Goal: Task Accomplishment & Management: Manage account settings

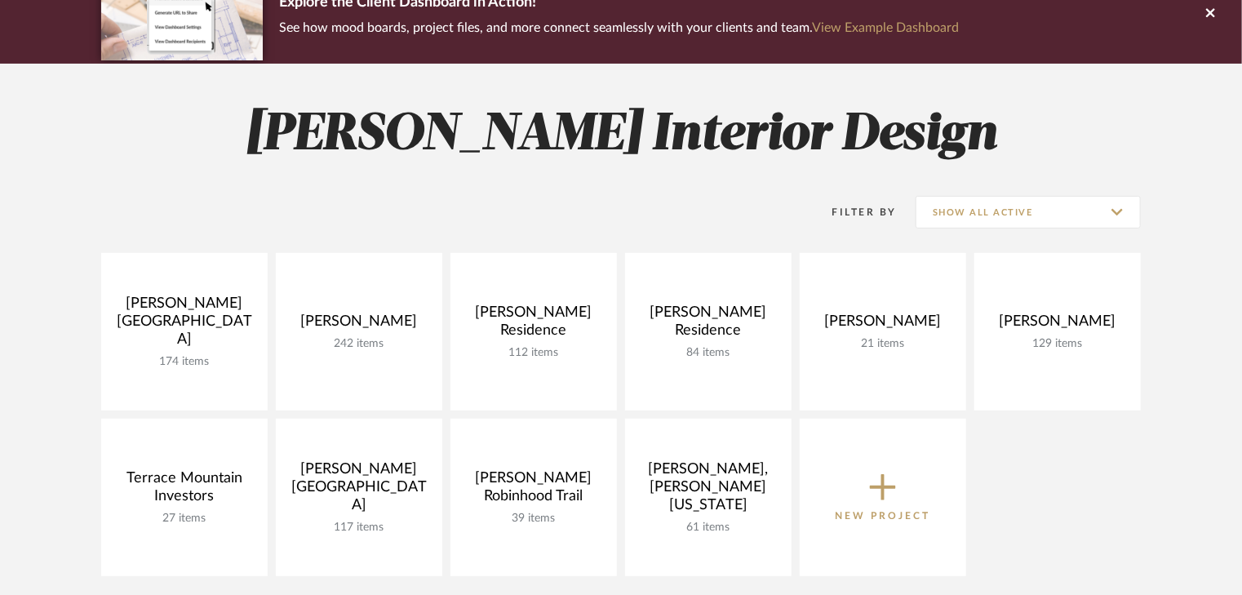
scroll to position [196, 0]
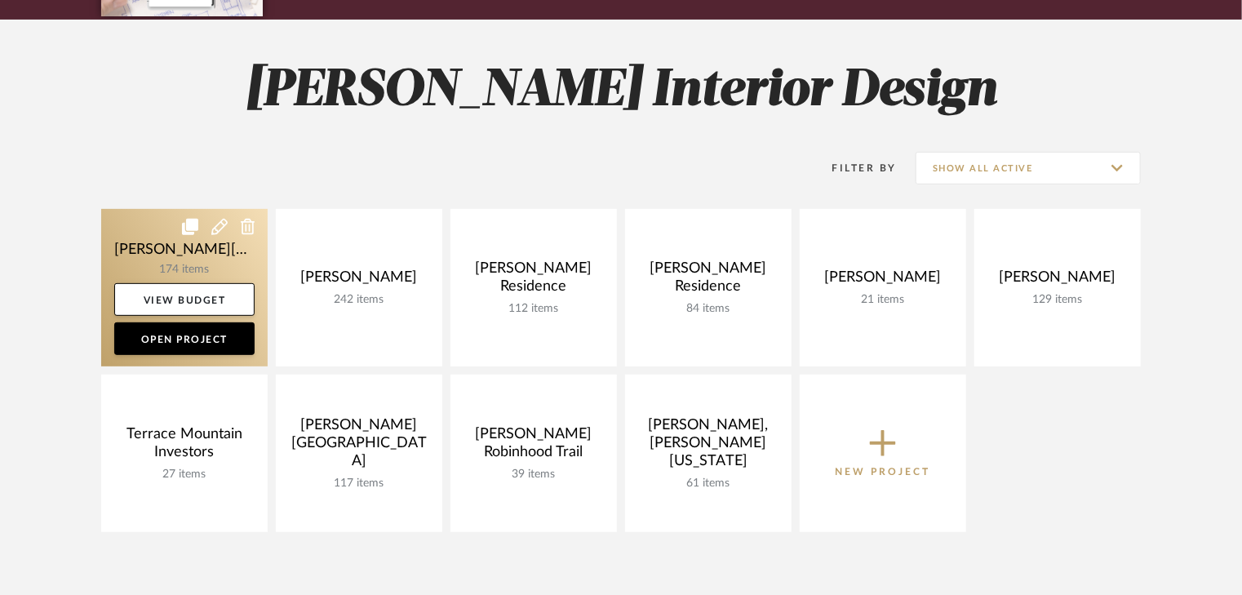
click at [189, 261] on link at bounding box center [184, 287] width 166 height 157
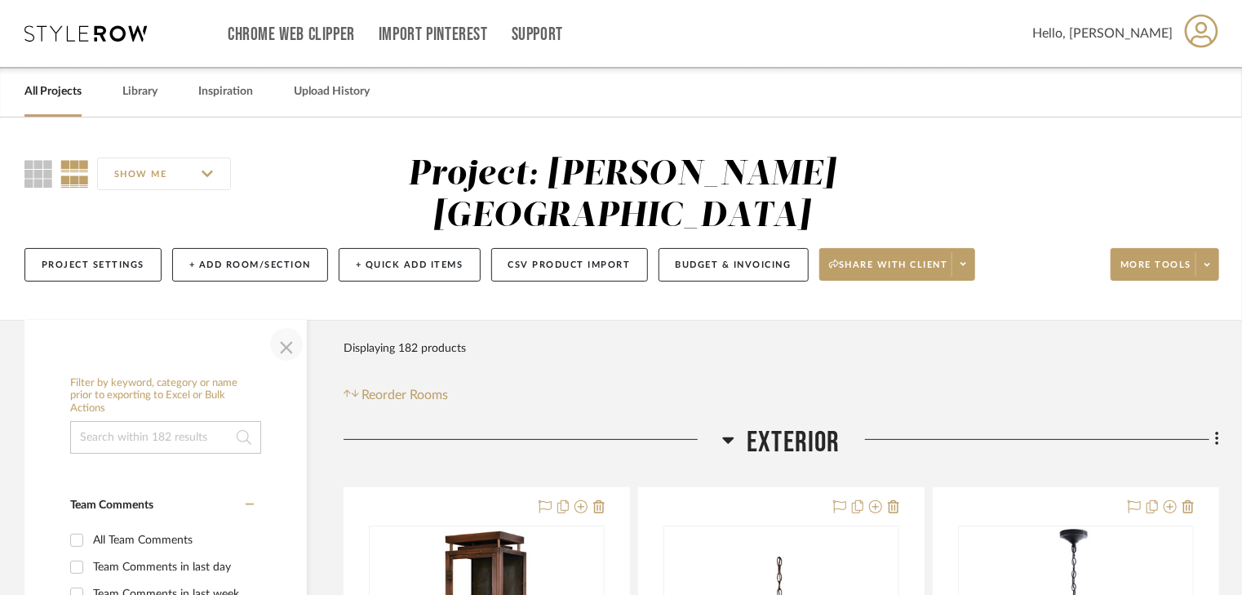
click at [290, 325] on span "button" at bounding box center [286, 344] width 39 height 39
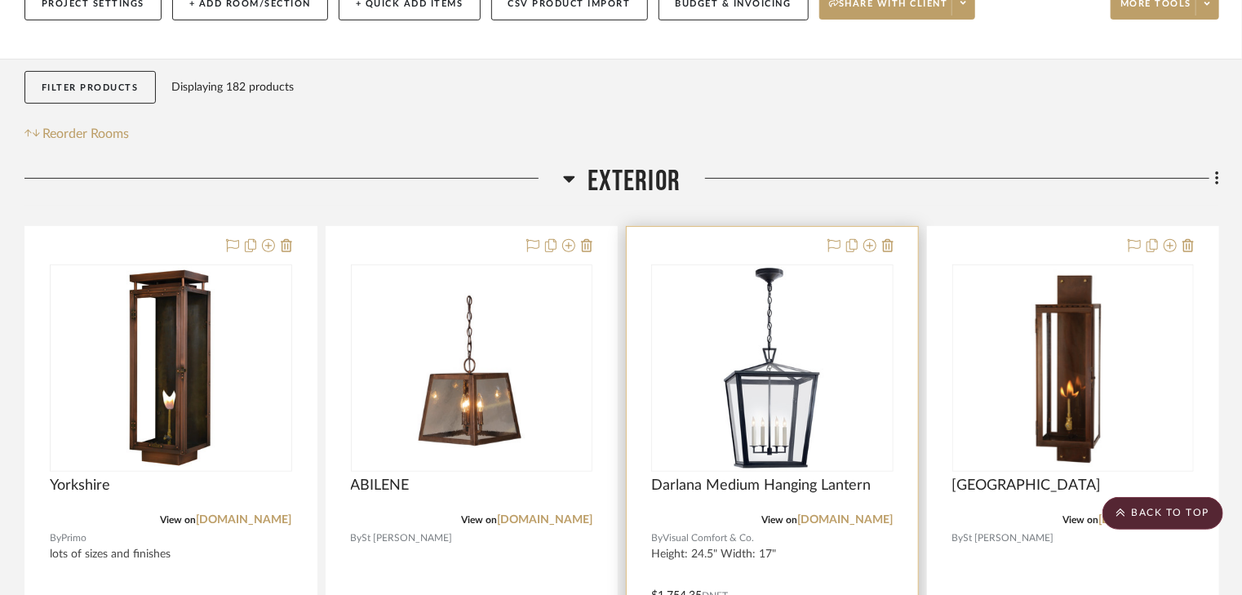
scroll to position [261, 0]
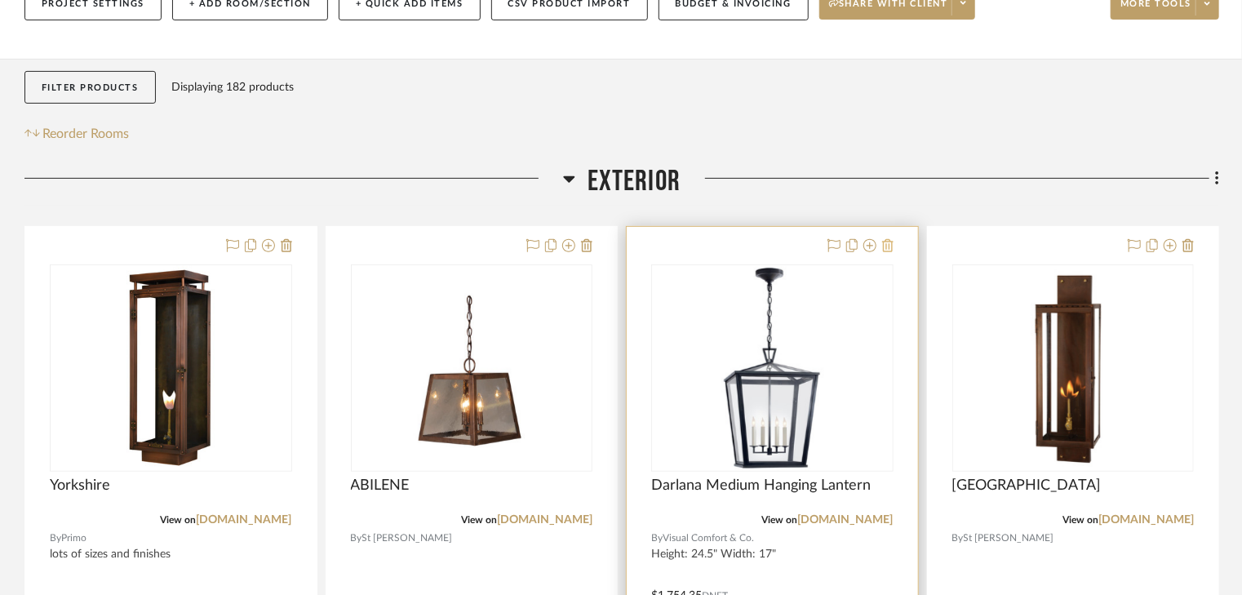
click at [892, 239] on icon at bounding box center [887, 245] width 11 height 13
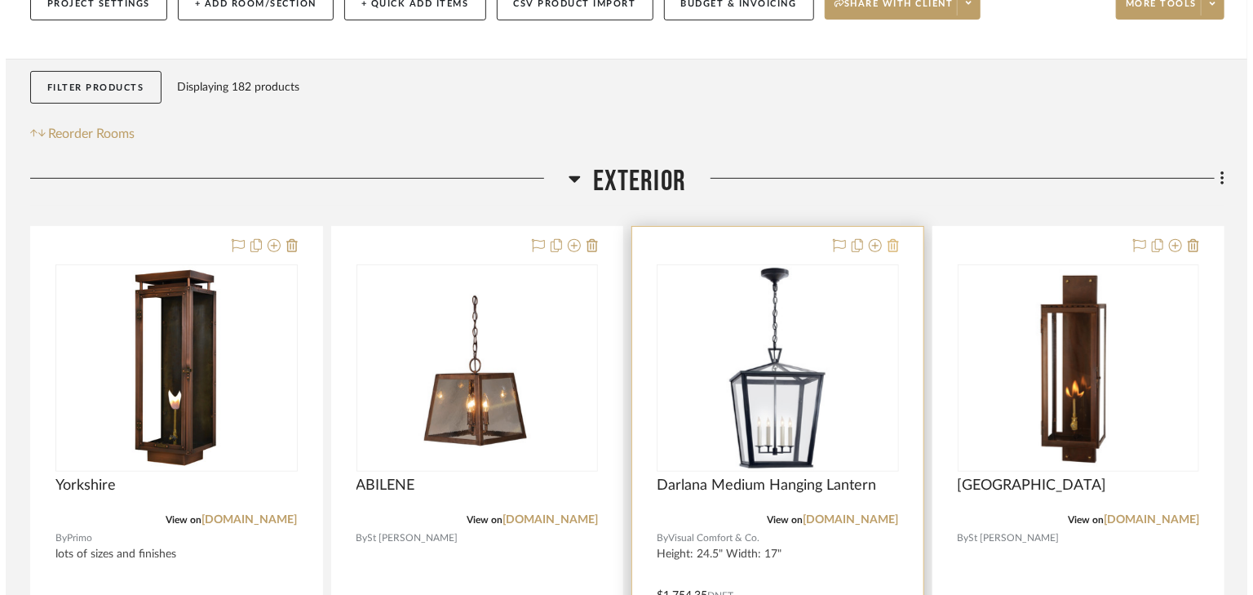
scroll to position [0, 0]
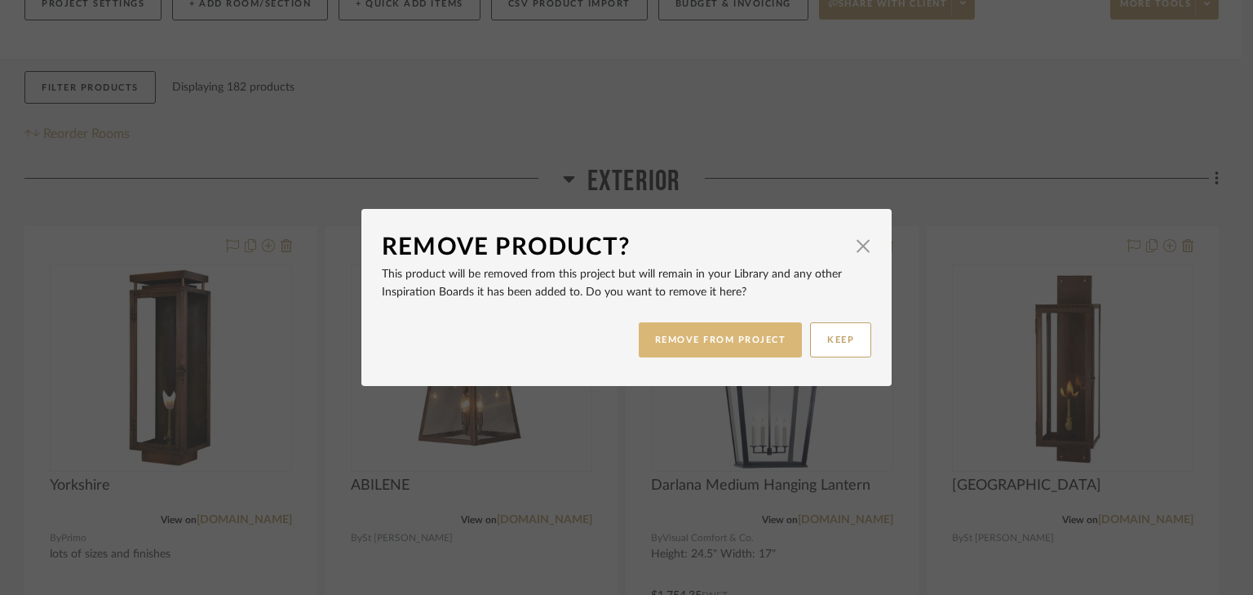
click at [745, 339] on button "REMOVE FROM PROJECT" at bounding box center [721, 339] width 164 height 35
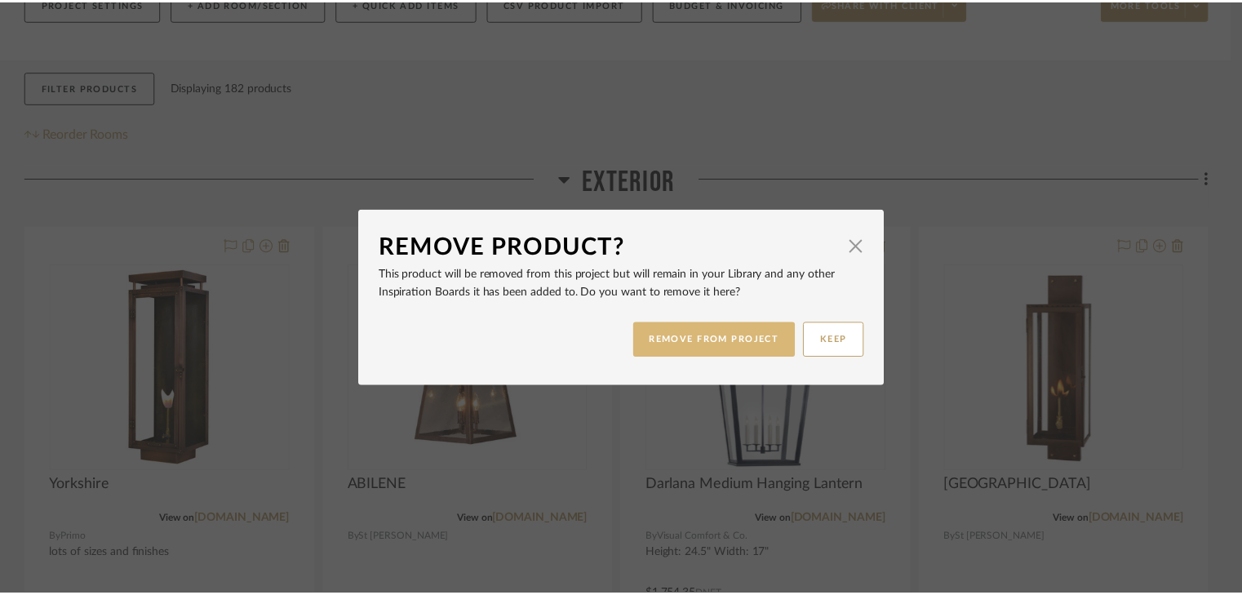
scroll to position [261, 0]
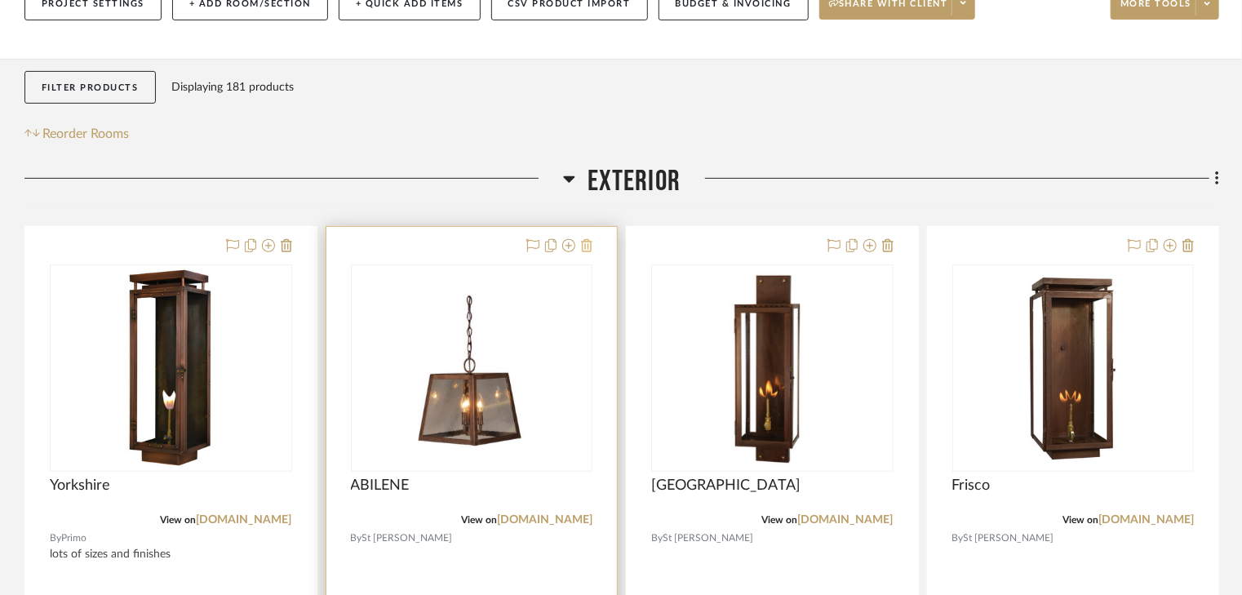
click at [590, 239] on icon at bounding box center [586, 245] width 11 height 13
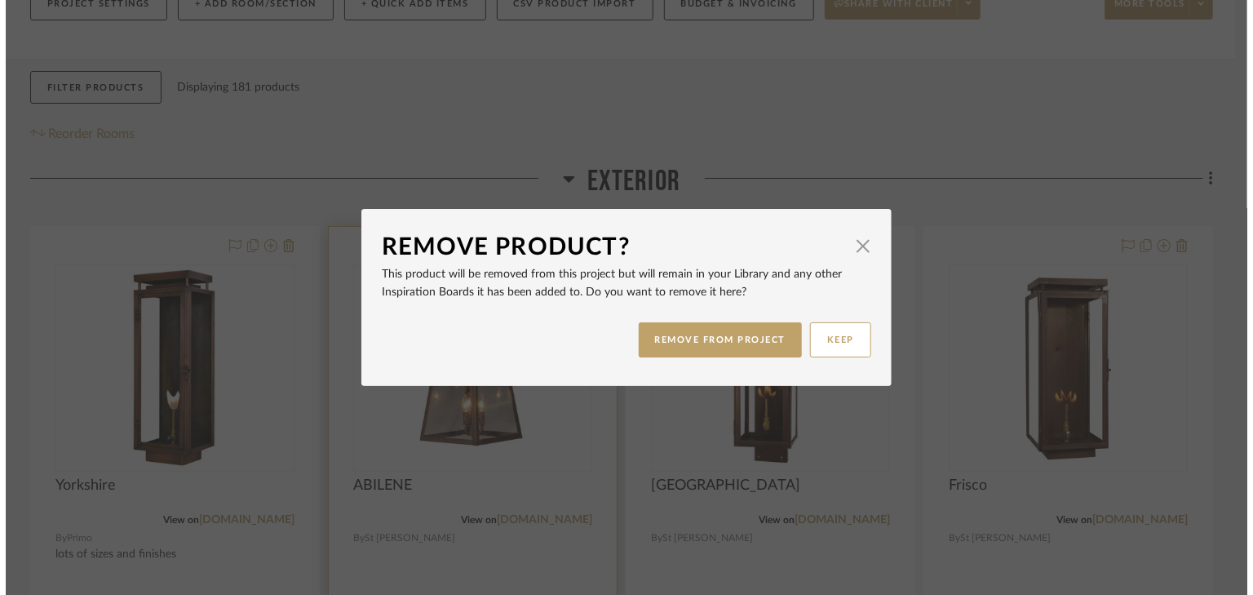
scroll to position [0, 0]
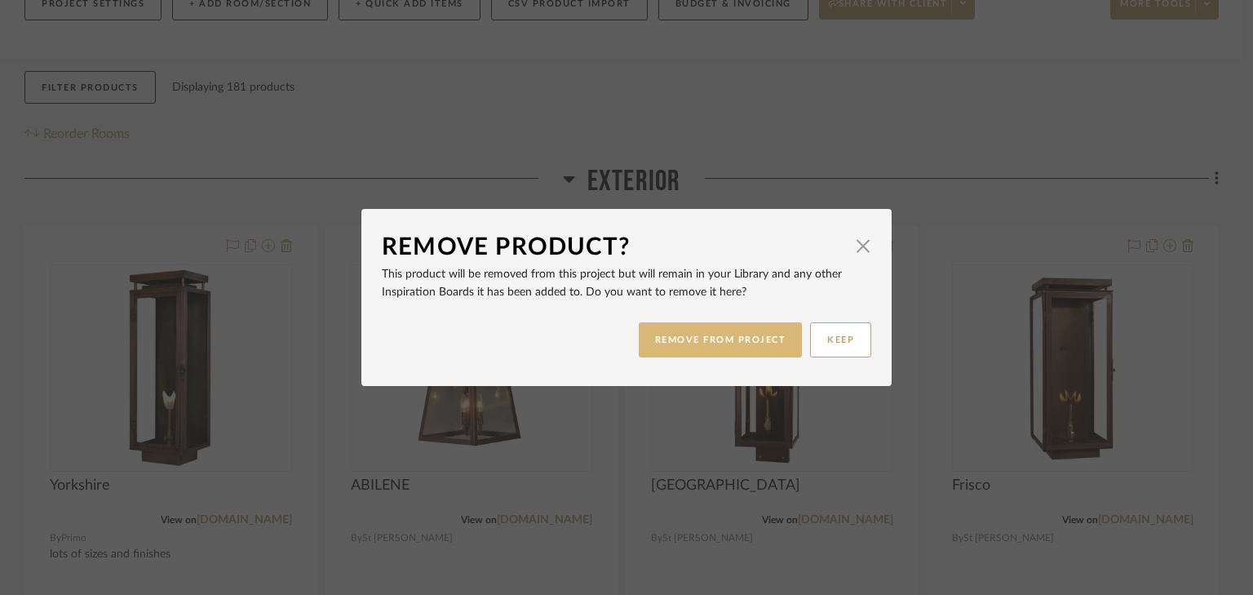
click at [663, 342] on button "REMOVE FROM PROJECT" at bounding box center [721, 339] width 164 height 35
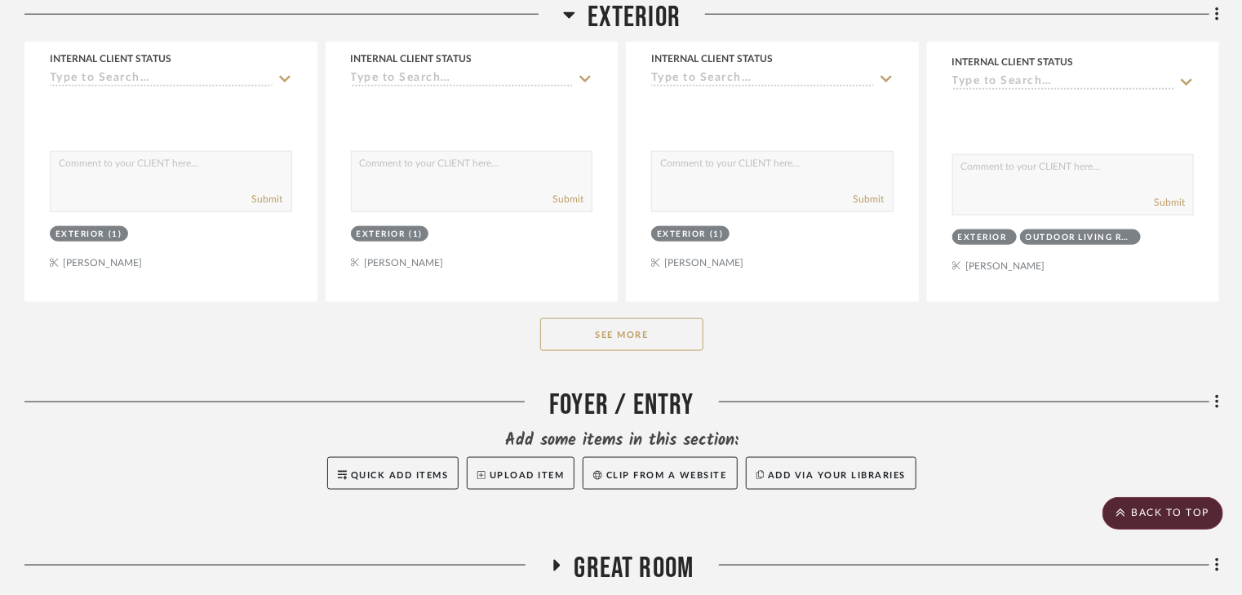
scroll to position [914, 0]
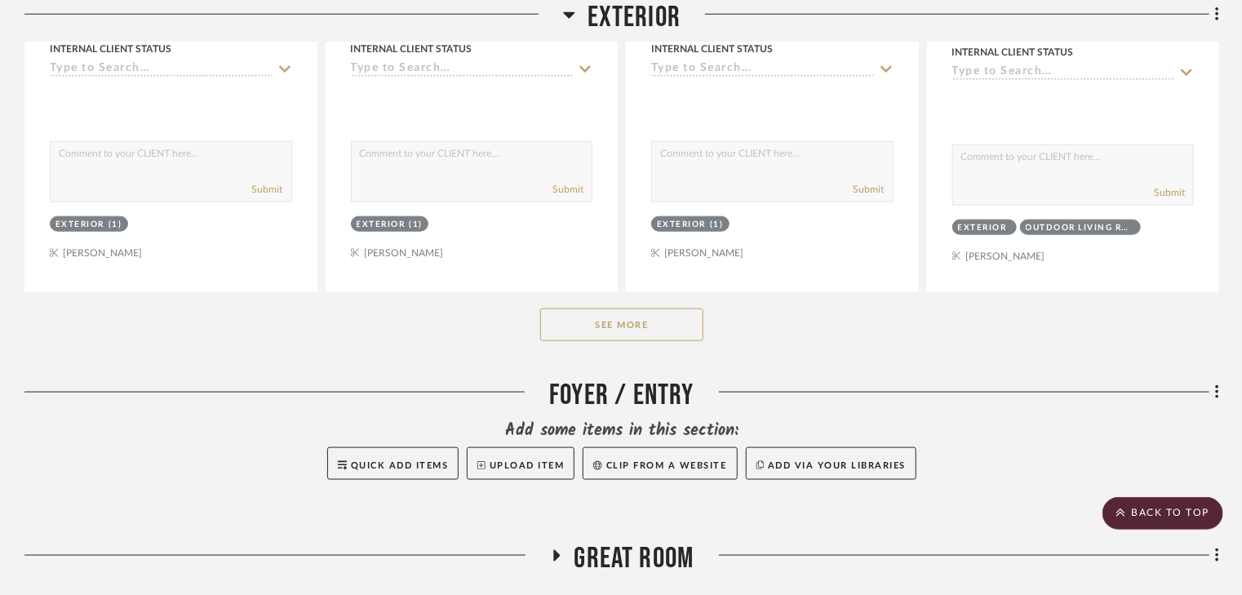
click at [601, 308] on button "See More" at bounding box center [621, 324] width 163 height 33
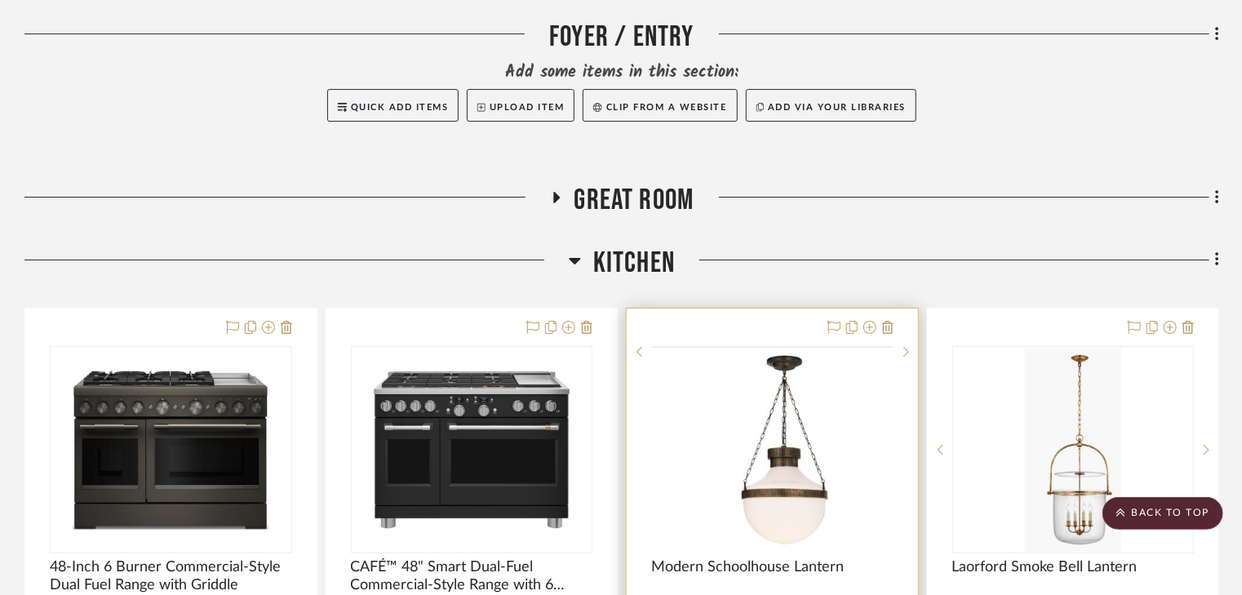
scroll to position [2741, 0]
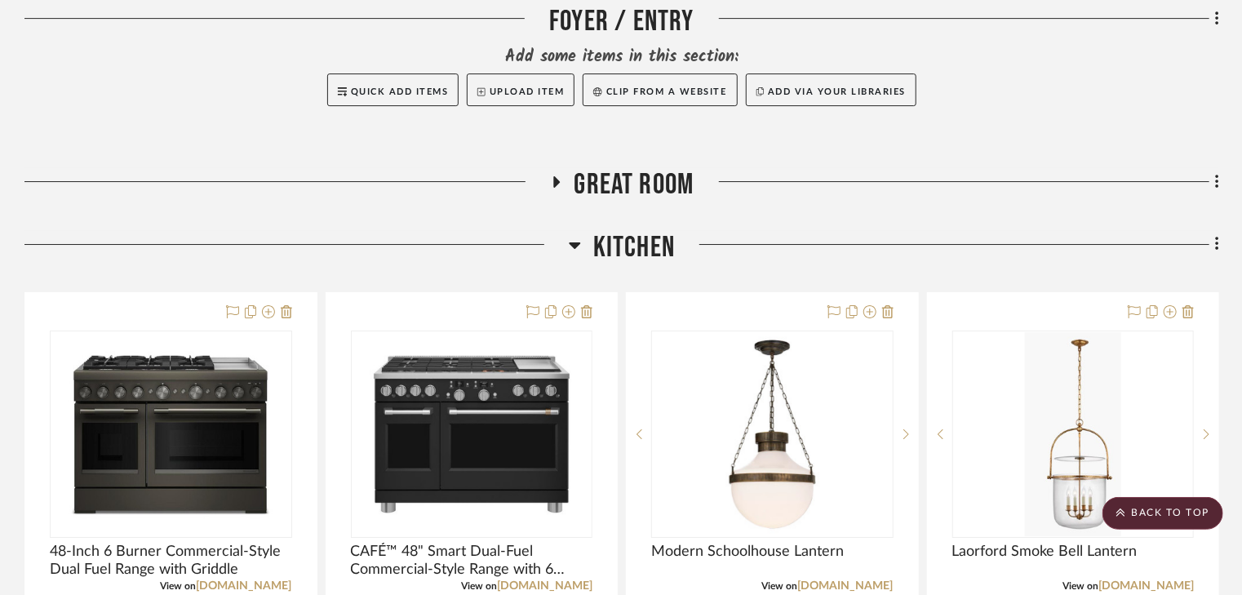
click at [558, 176] on icon at bounding box center [556, 181] width 7 height 11
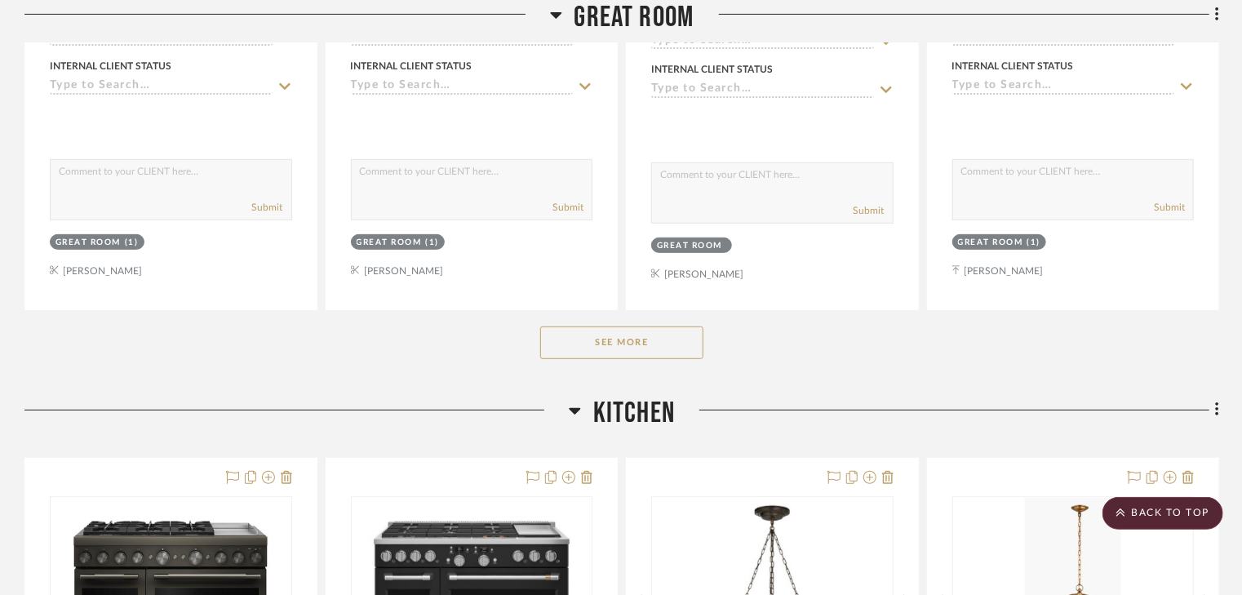
scroll to position [3394, 0]
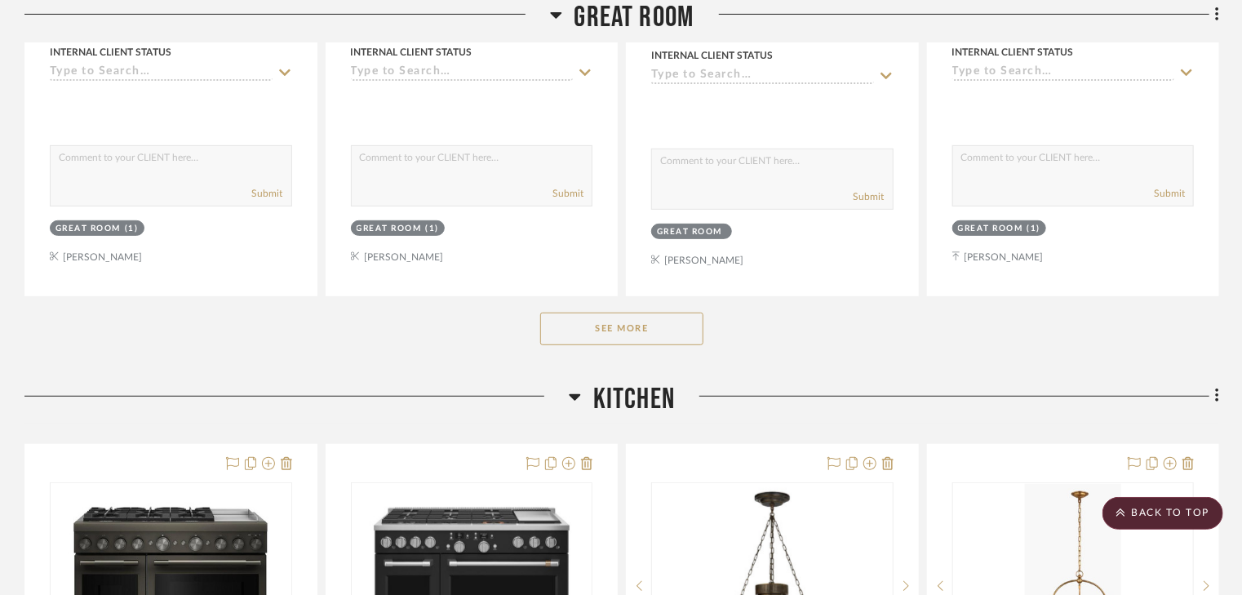
click at [637, 312] on button "See More" at bounding box center [621, 328] width 163 height 33
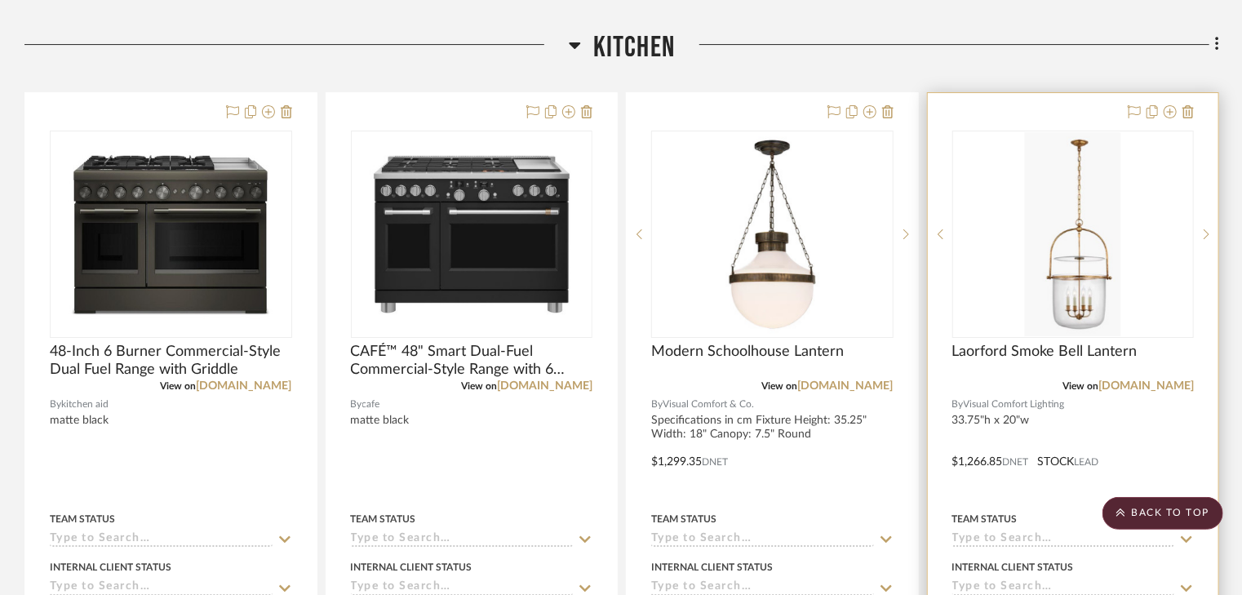
scroll to position [5940, 0]
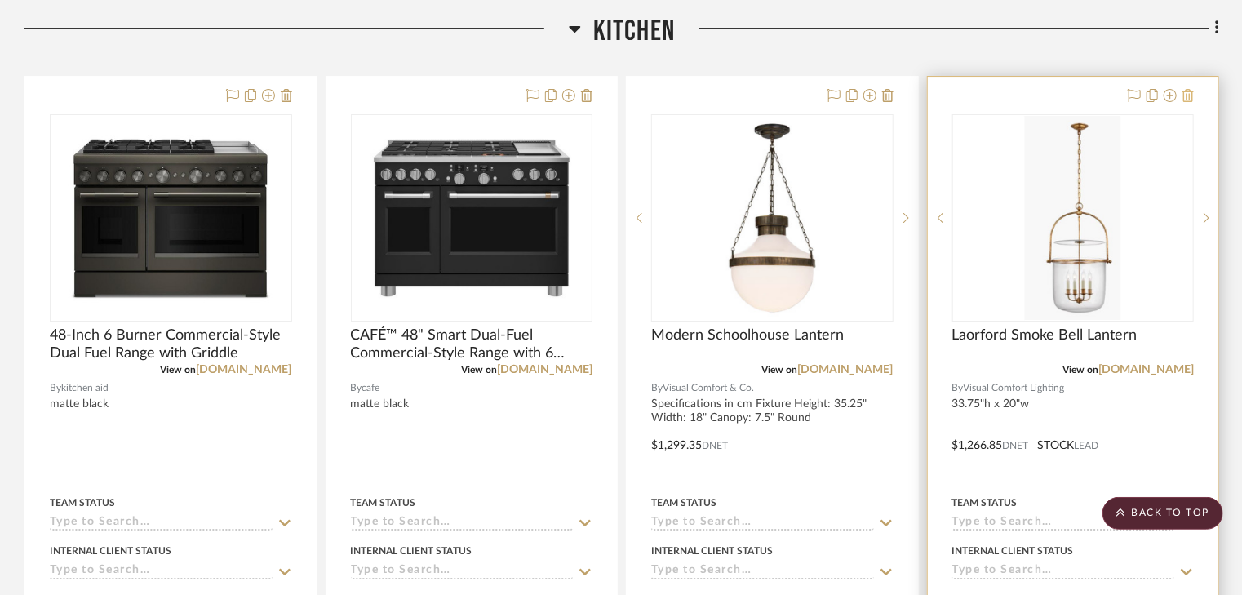
click at [1184, 89] on icon at bounding box center [1187, 95] width 11 height 13
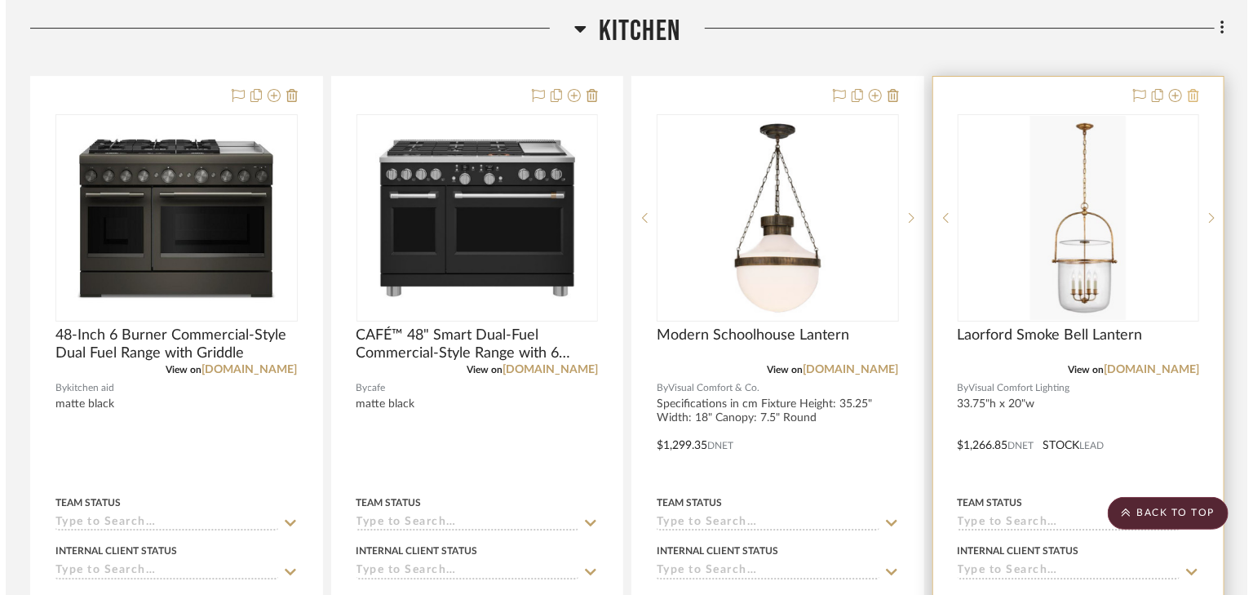
scroll to position [0, 0]
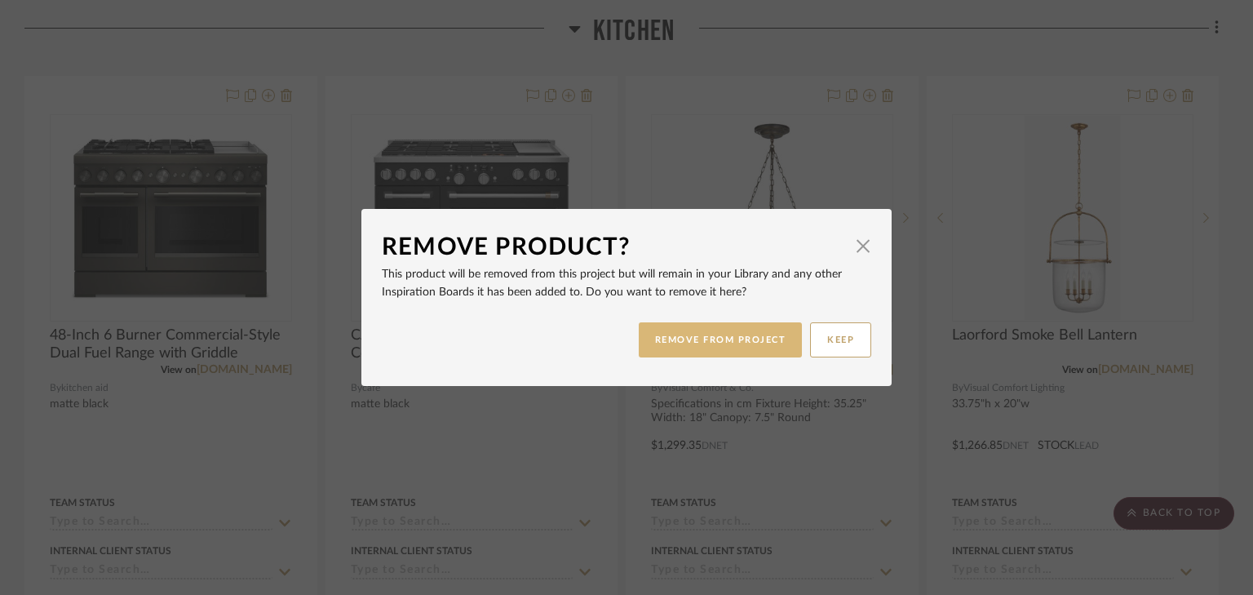
click at [724, 343] on button "REMOVE FROM PROJECT" at bounding box center [721, 339] width 164 height 35
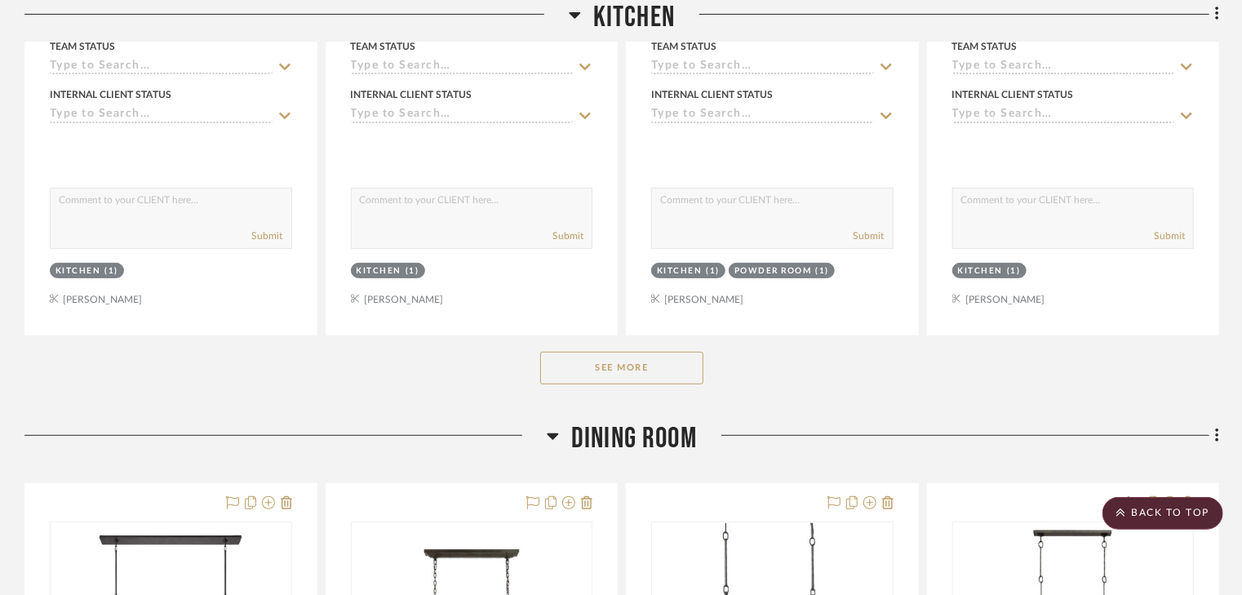
scroll to position [6397, 0]
click at [586, 351] on button "See More" at bounding box center [621, 367] width 163 height 33
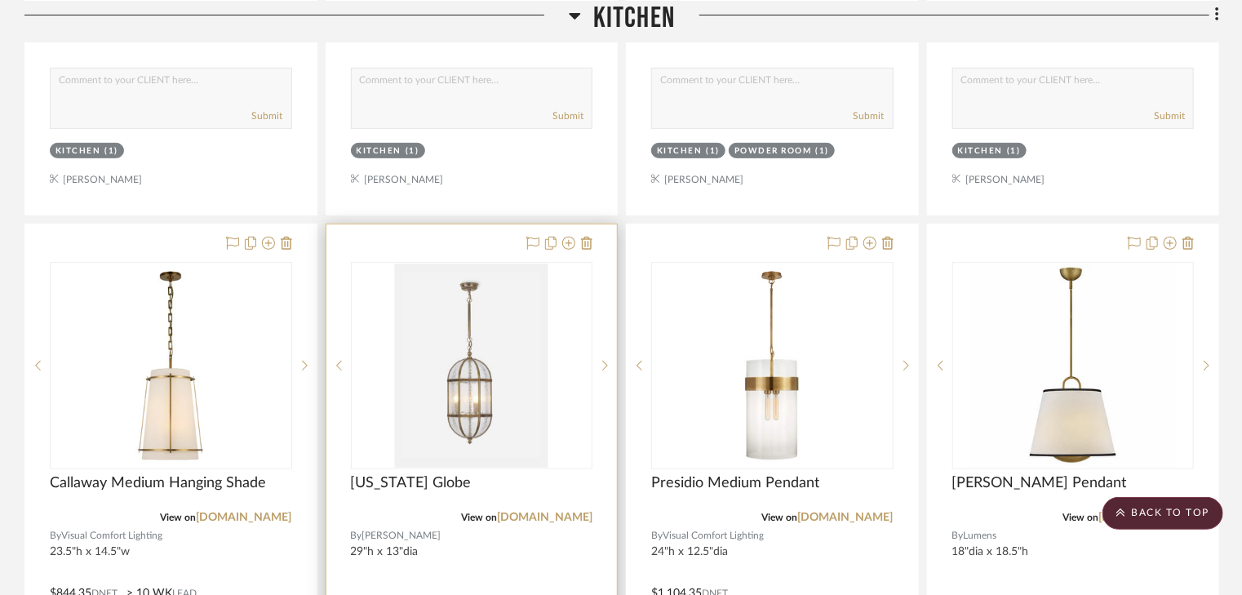
scroll to position [6527, 0]
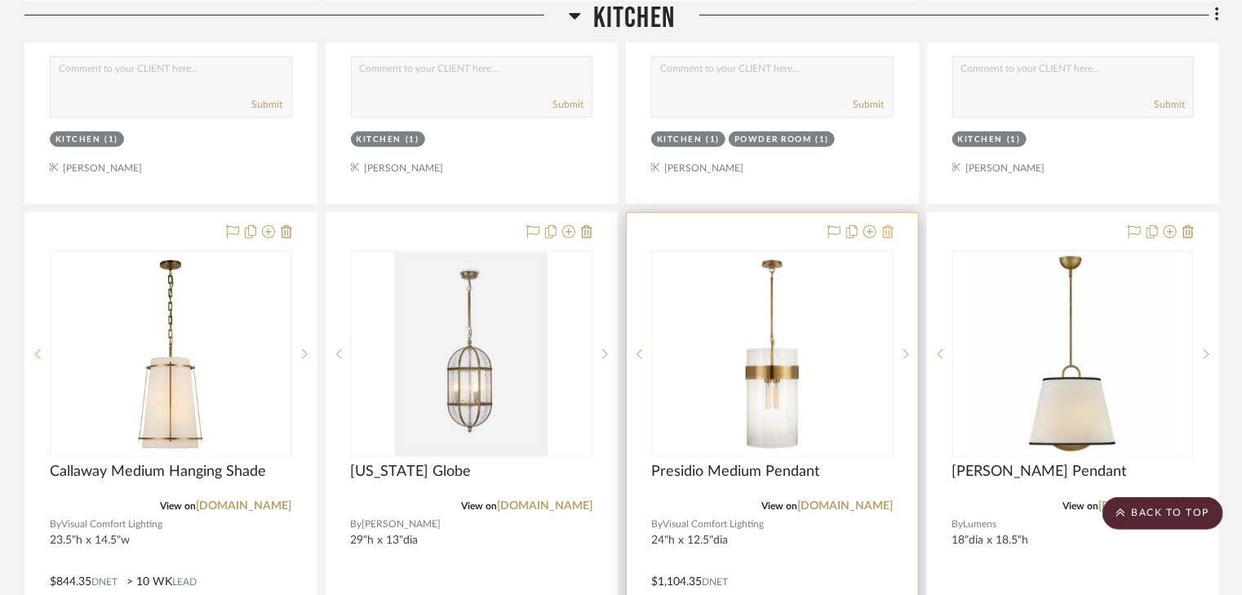
click at [887, 225] on icon at bounding box center [887, 231] width 11 height 13
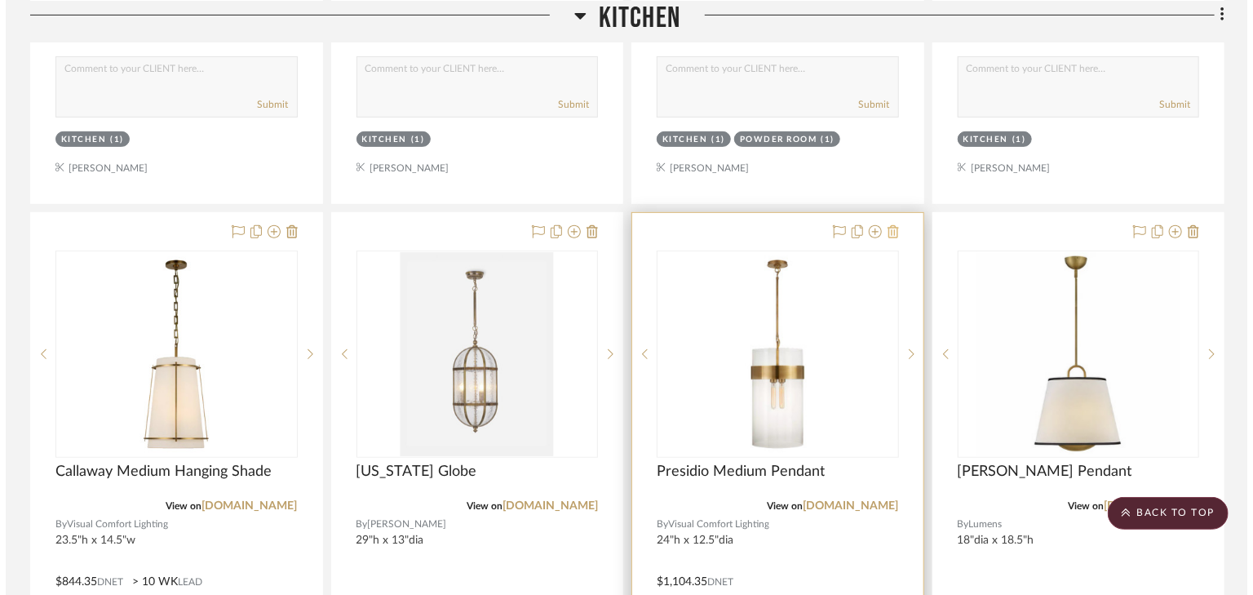
scroll to position [0, 0]
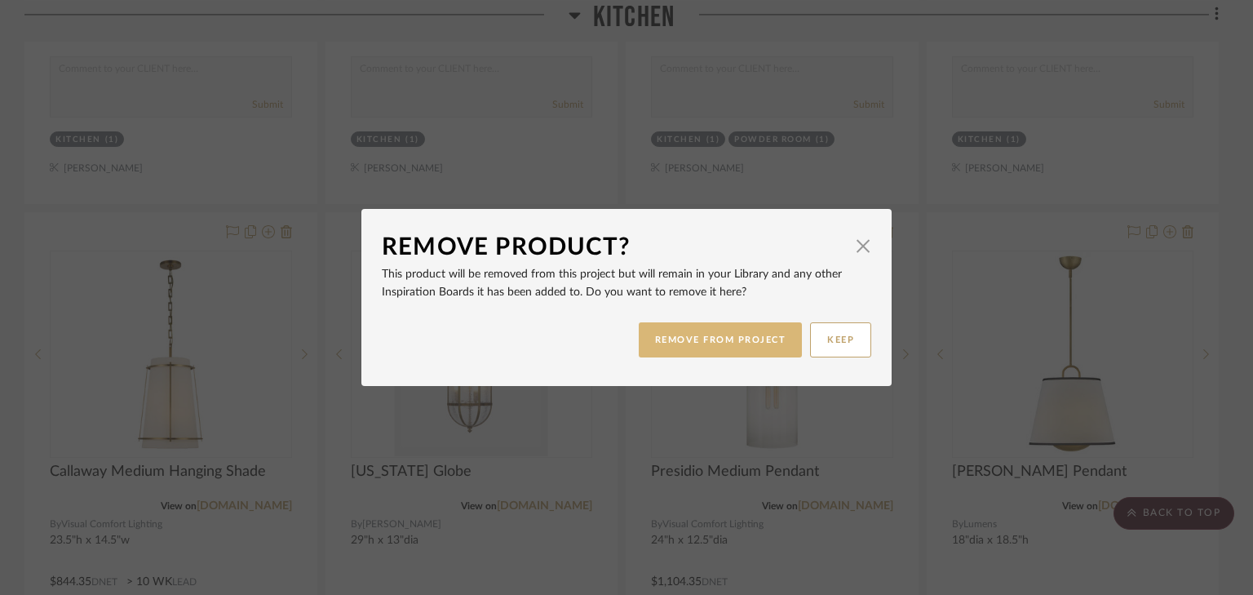
click at [752, 333] on button "REMOVE FROM PROJECT" at bounding box center [721, 339] width 164 height 35
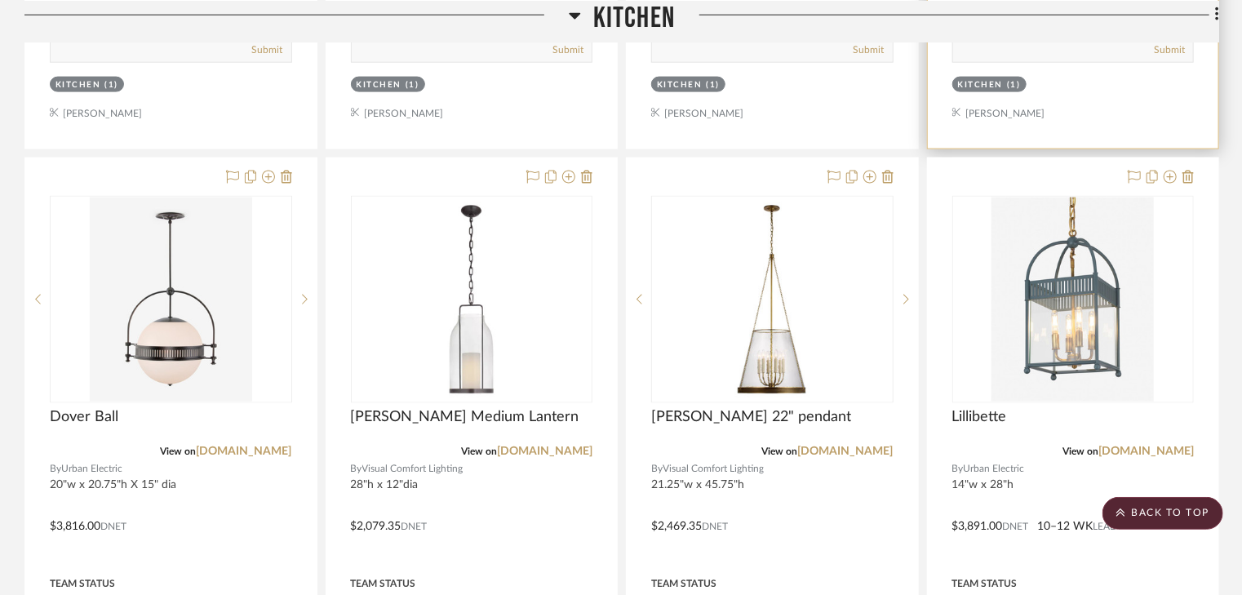
scroll to position [7311, 0]
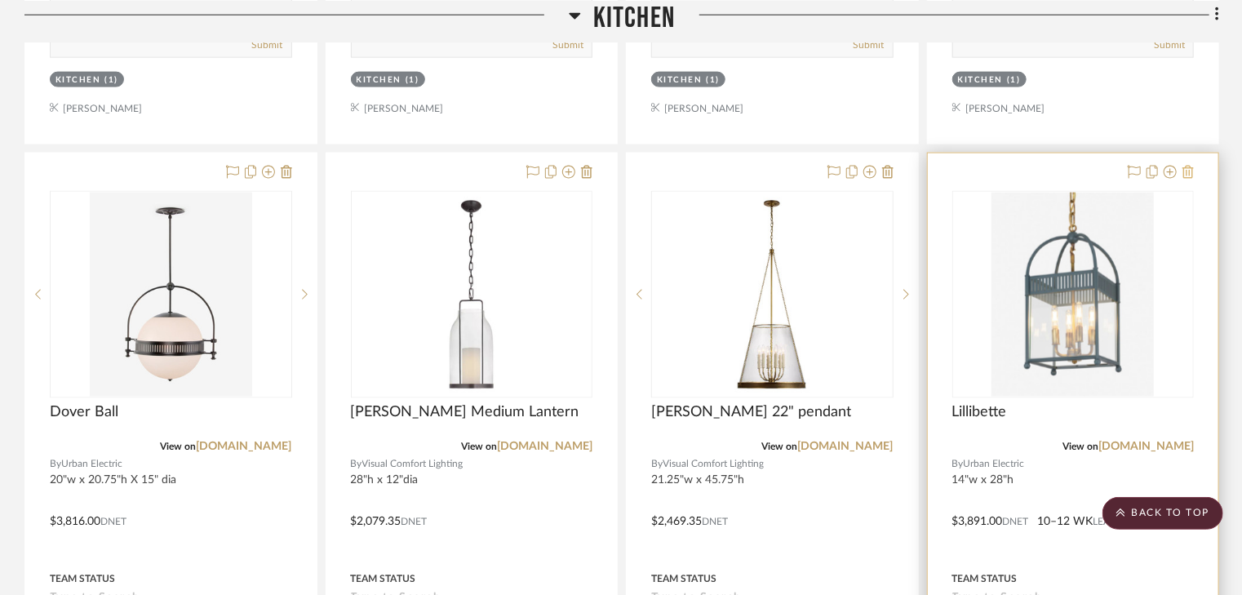
click at [1185, 166] on icon at bounding box center [1187, 172] width 11 height 13
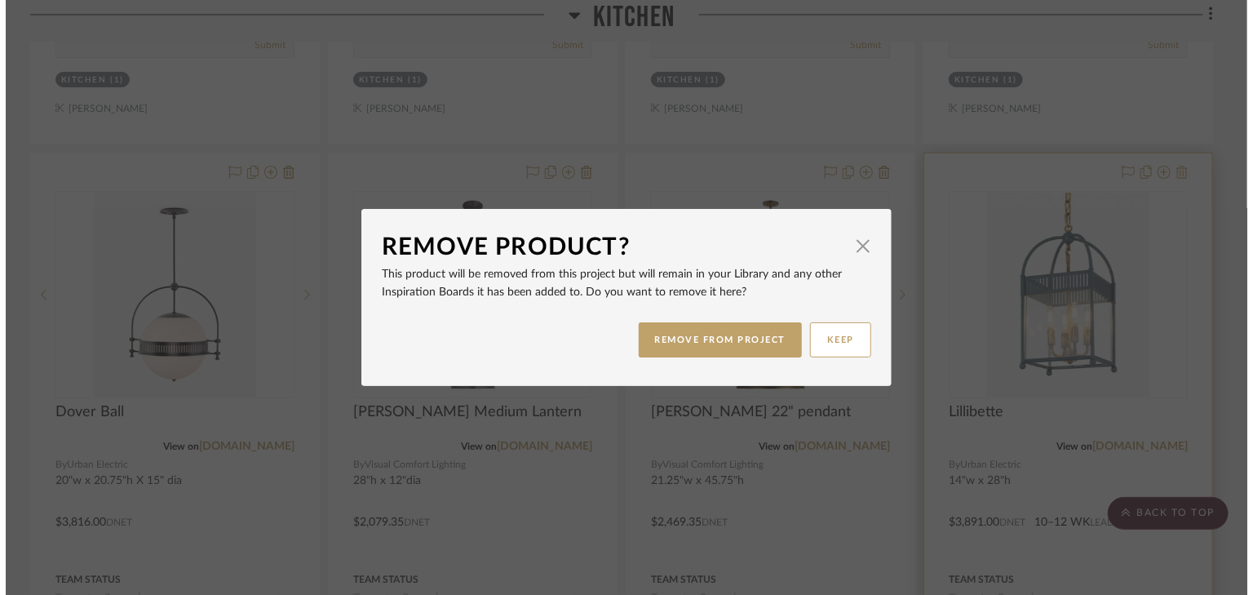
scroll to position [0, 0]
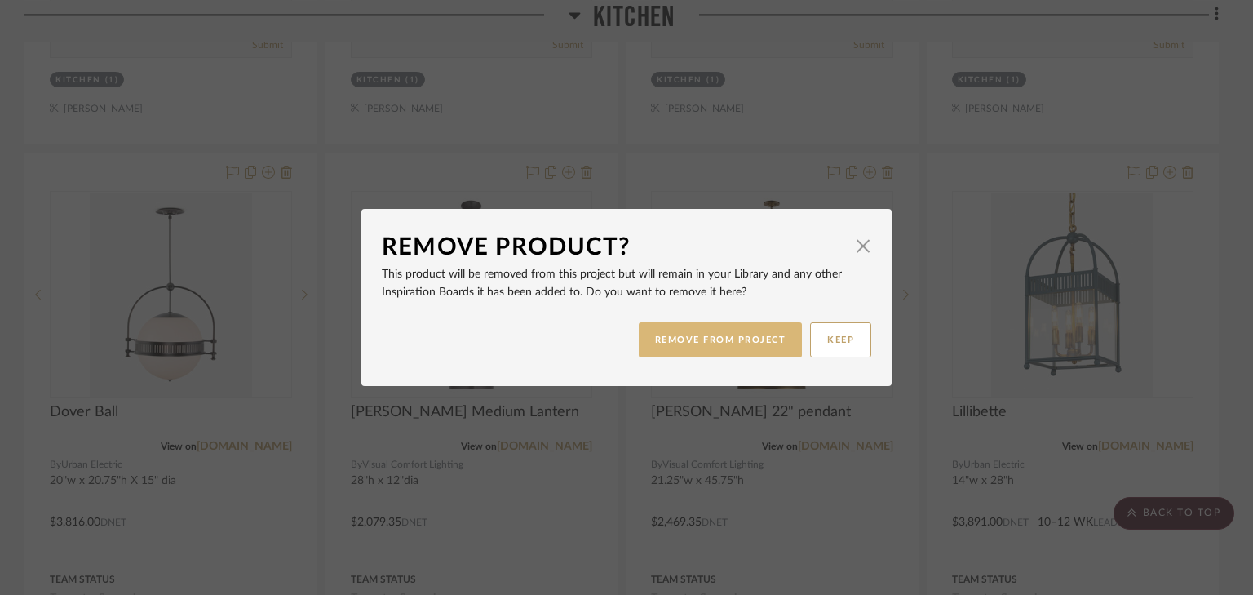
click at [709, 341] on button "REMOVE FROM PROJECT" at bounding box center [721, 339] width 164 height 35
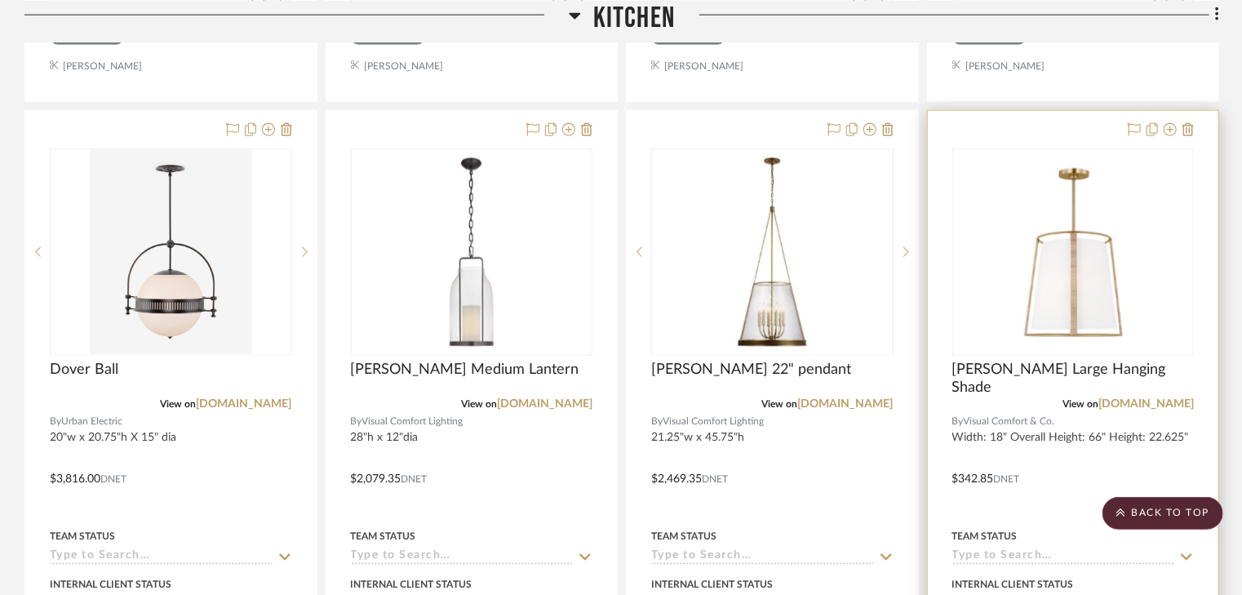
scroll to position [7376, 0]
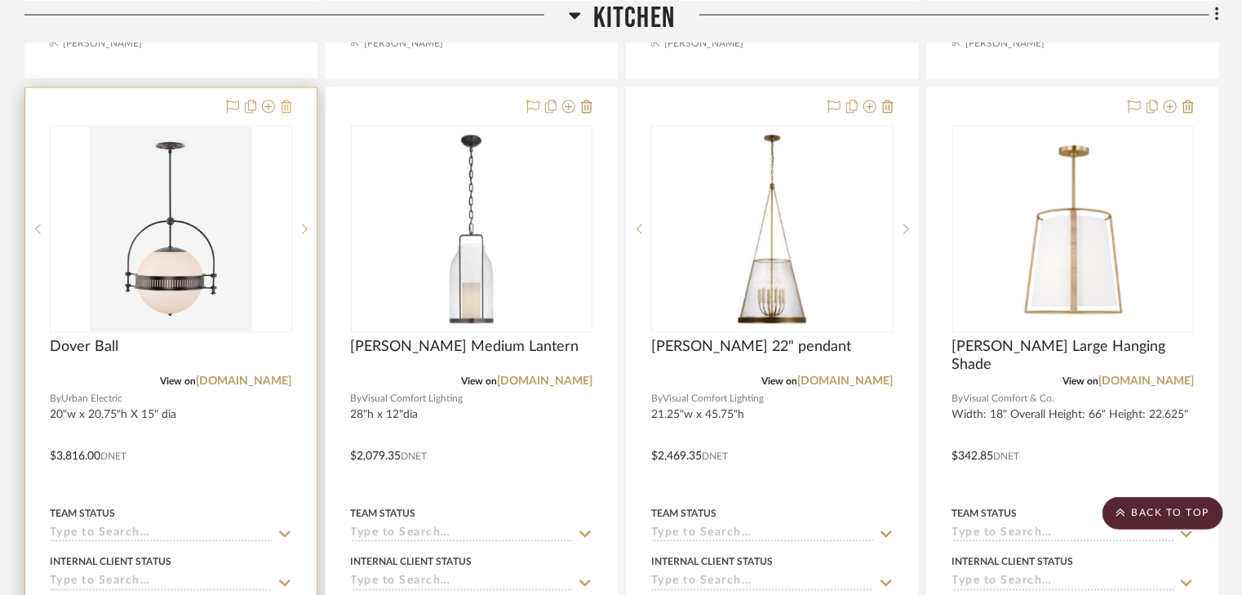
click at [285, 100] on icon at bounding box center [286, 106] width 11 height 13
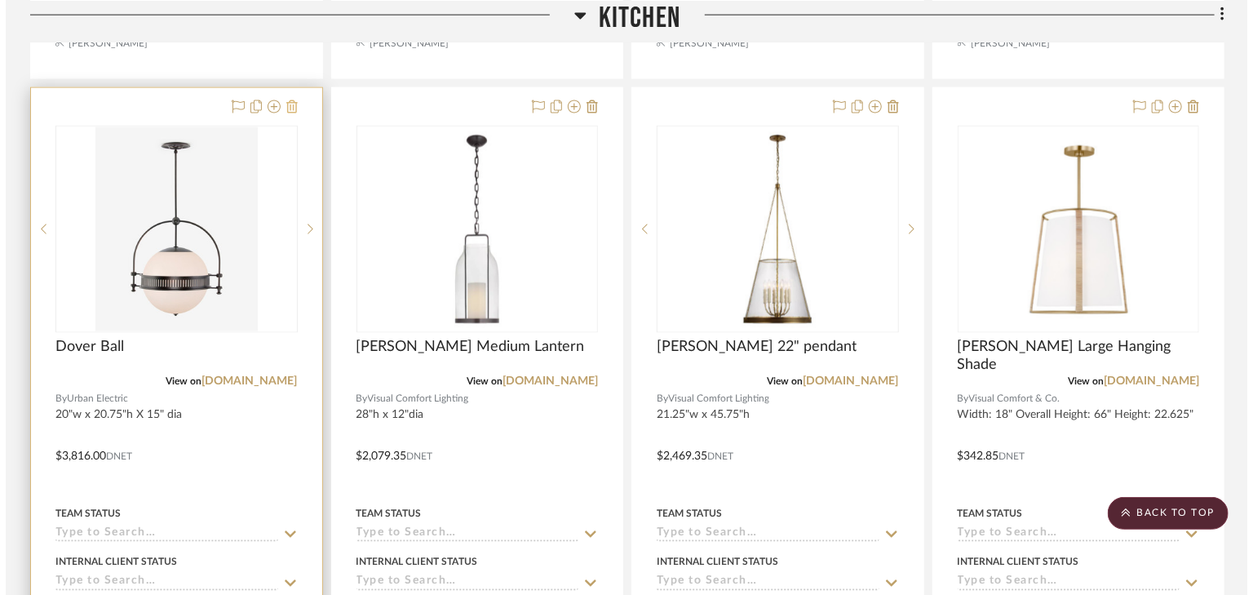
scroll to position [0, 0]
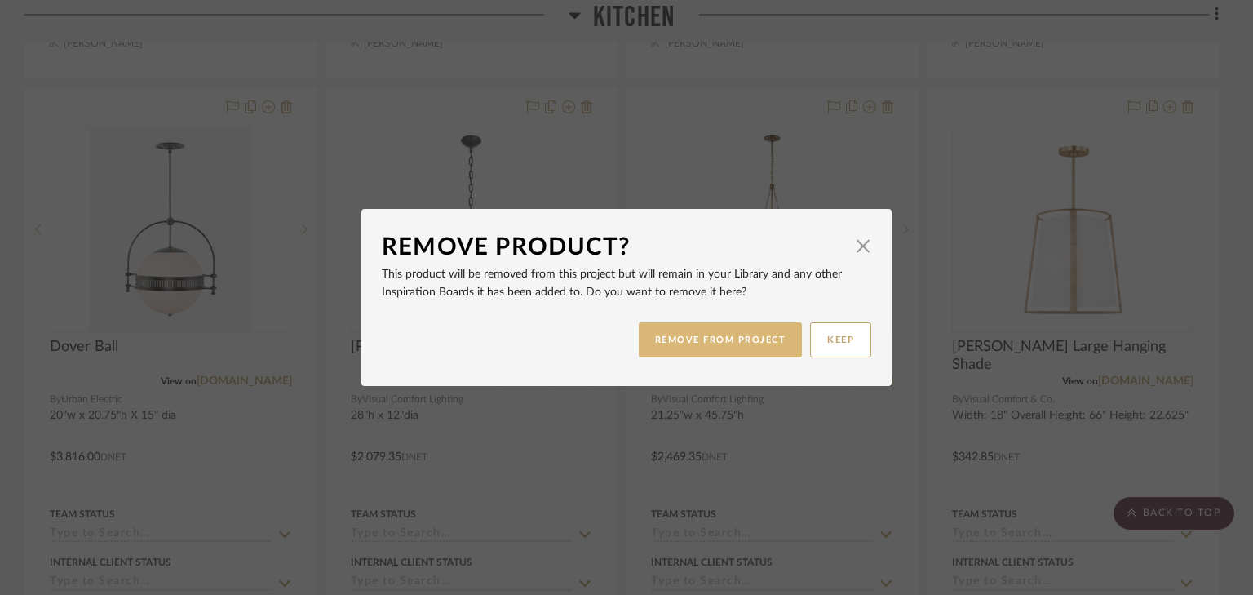
click at [718, 346] on button "REMOVE FROM PROJECT" at bounding box center [721, 339] width 164 height 35
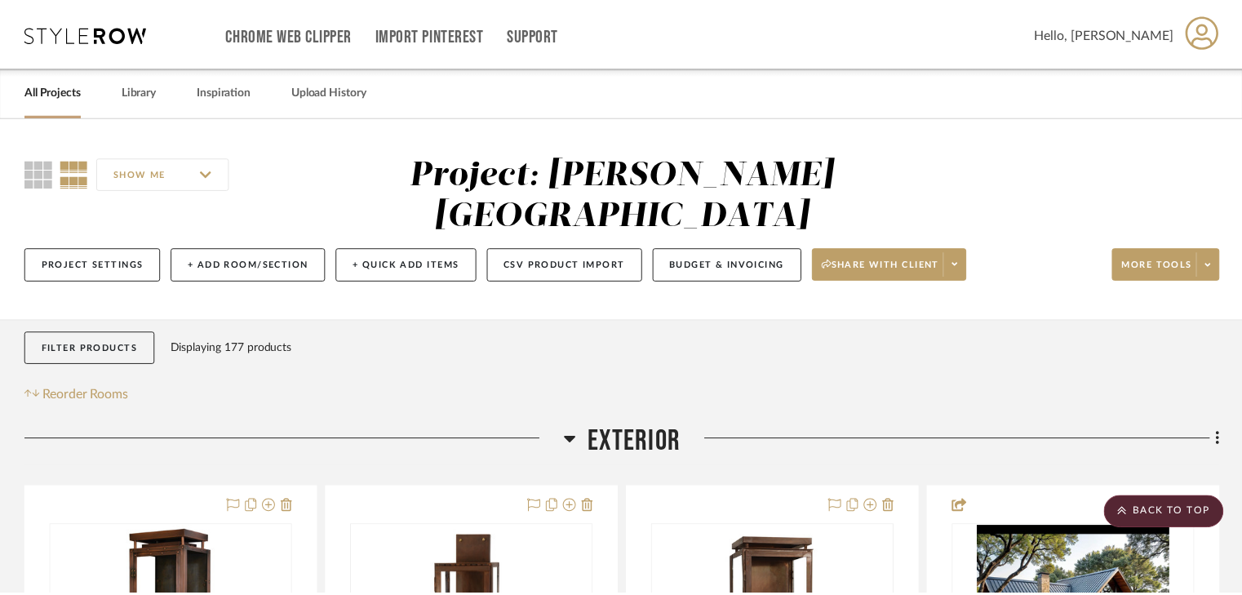
scroll to position [7376, 0]
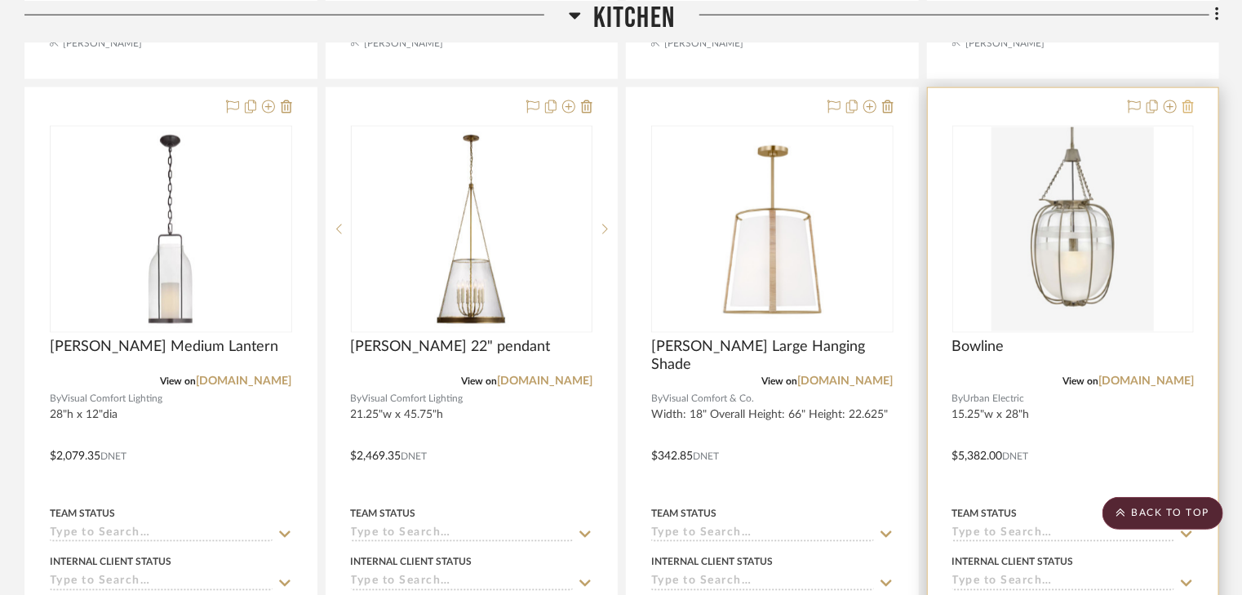
click at [1191, 100] on icon at bounding box center [1187, 106] width 11 height 13
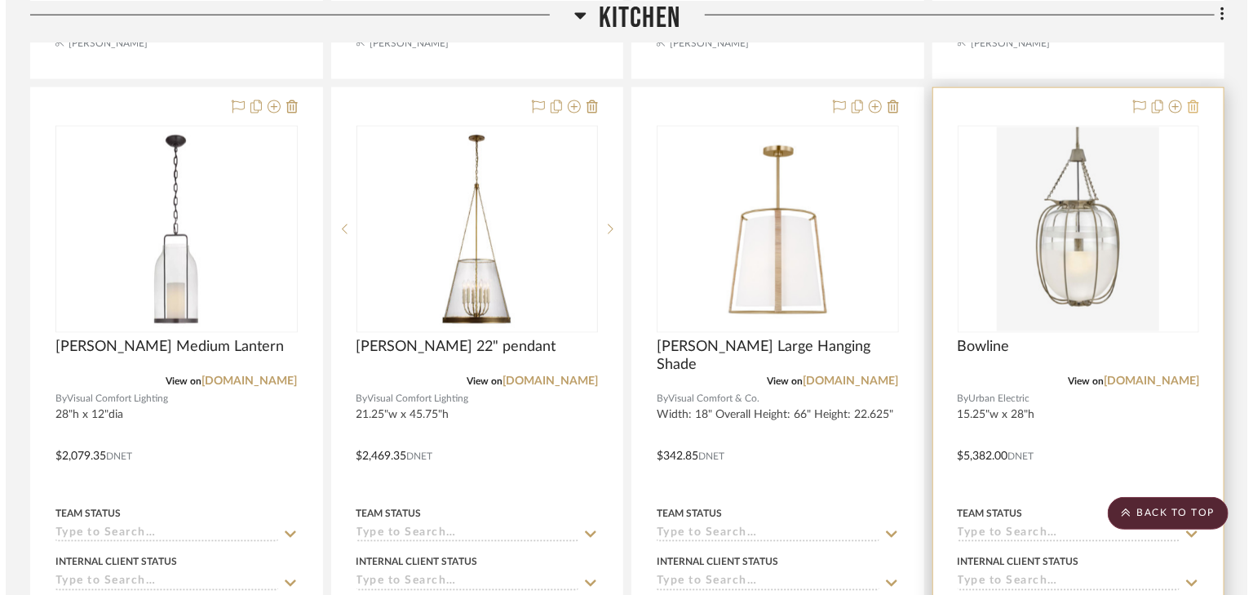
scroll to position [0, 0]
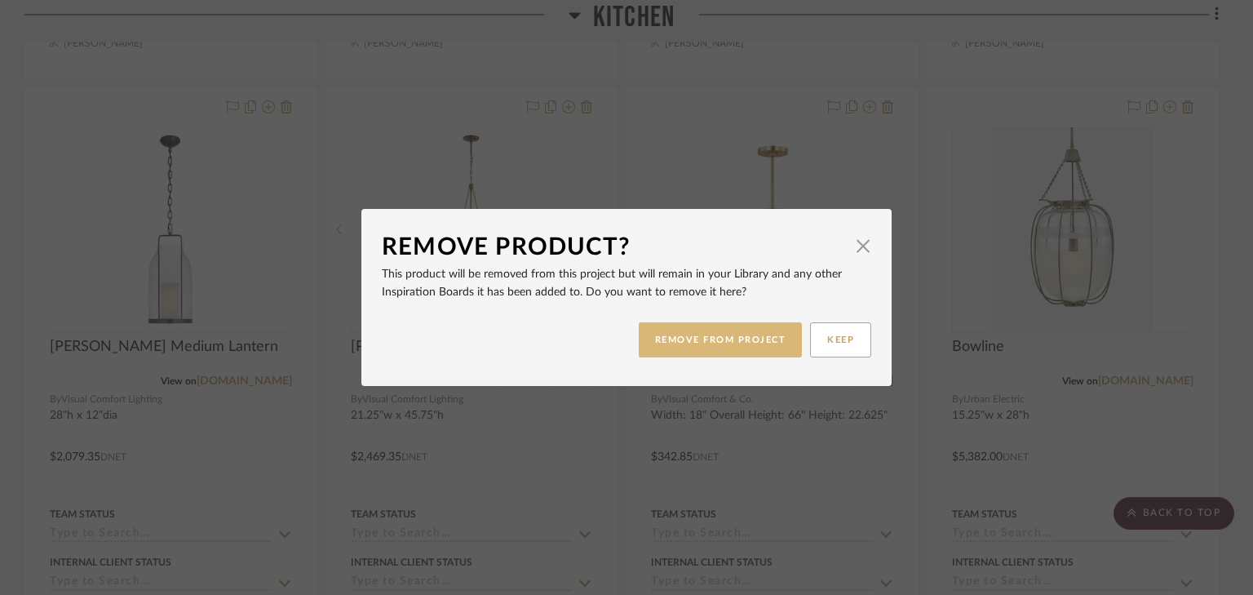
click at [751, 335] on button "REMOVE FROM PROJECT" at bounding box center [721, 339] width 164 height 35
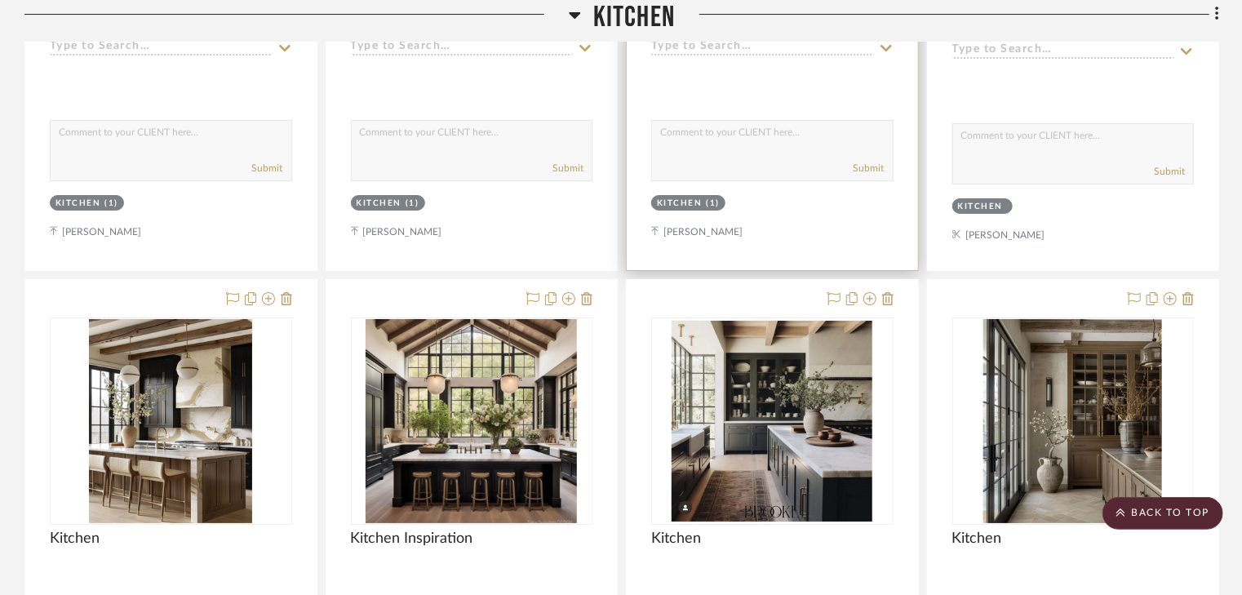
scroll to position [12271, 0]
